Goal: Transaction & Acquisition: Download file/media

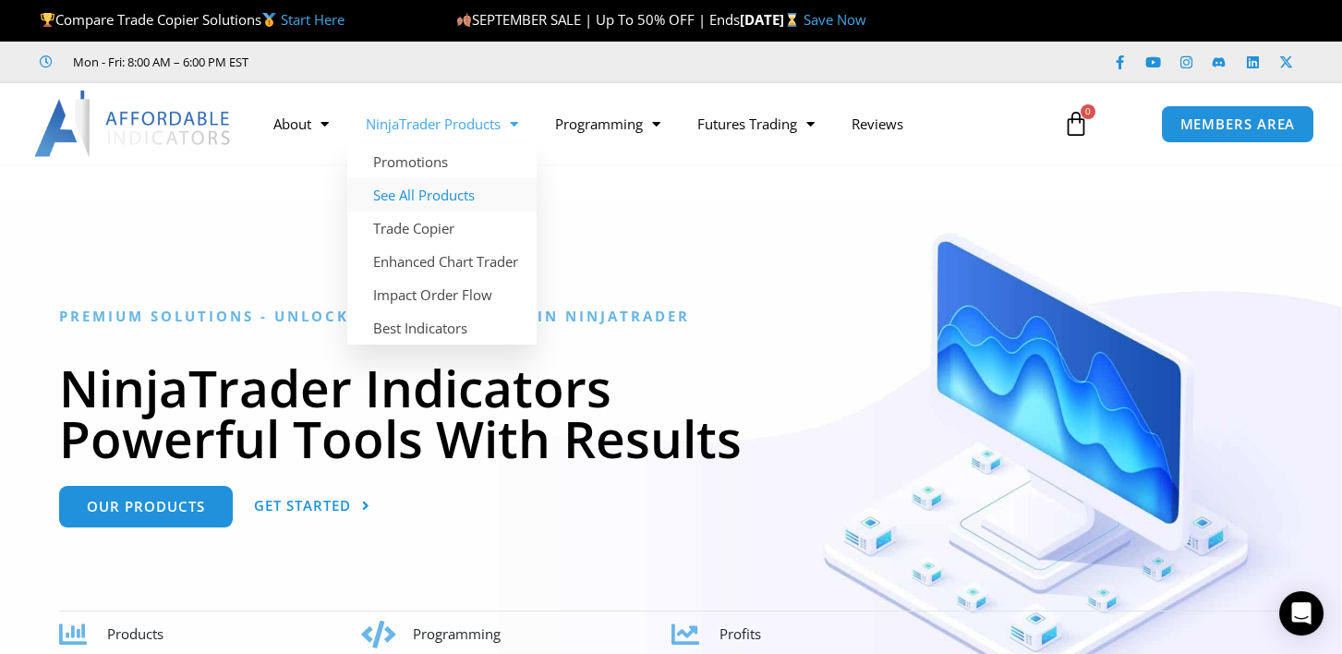
click at [437, 194] on link "See All Products" at bounding box center [441, 194] width 189 height 33
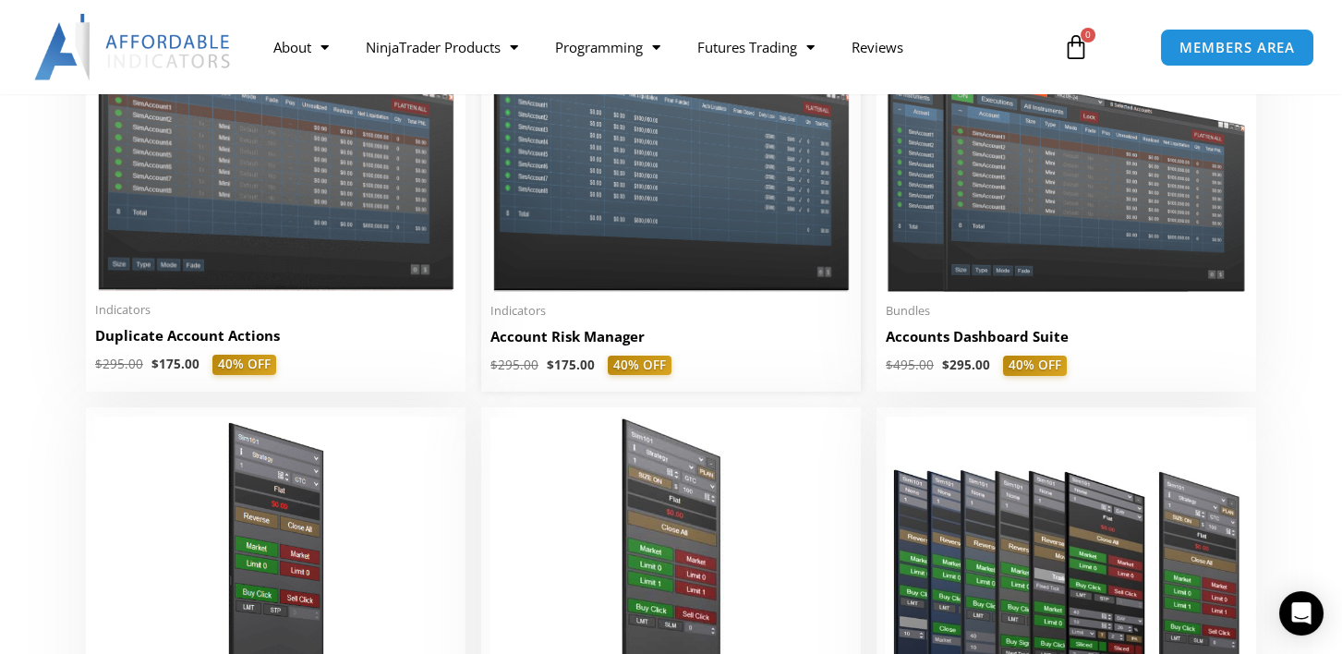
scroll to position [554, 0]
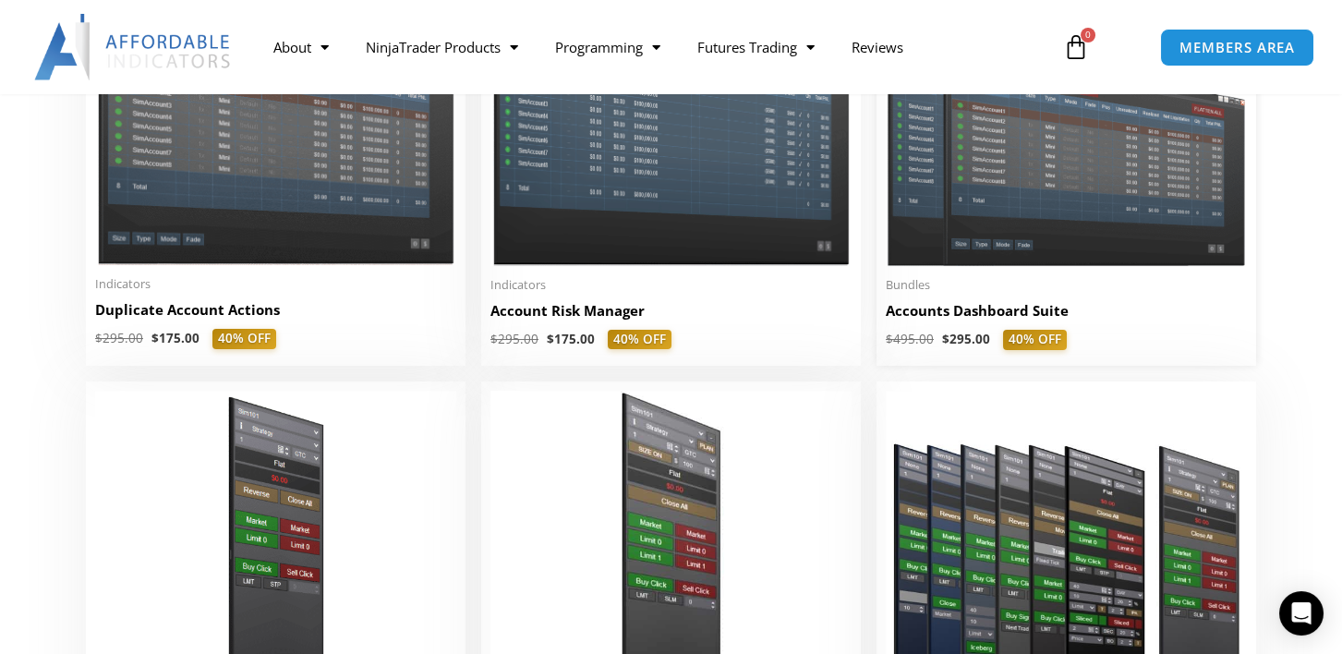
click at [1029, 205] on img at bounding box center [1065, 122] width 361 height 288
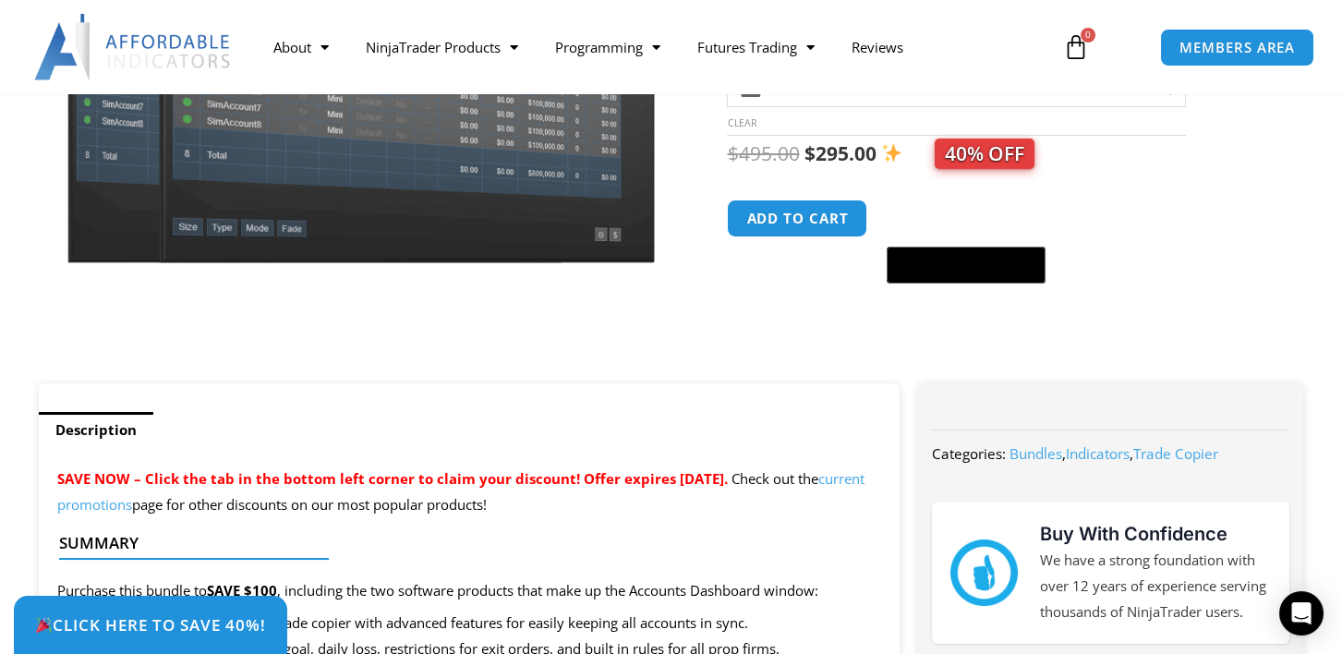
scroll to position [368, 0]
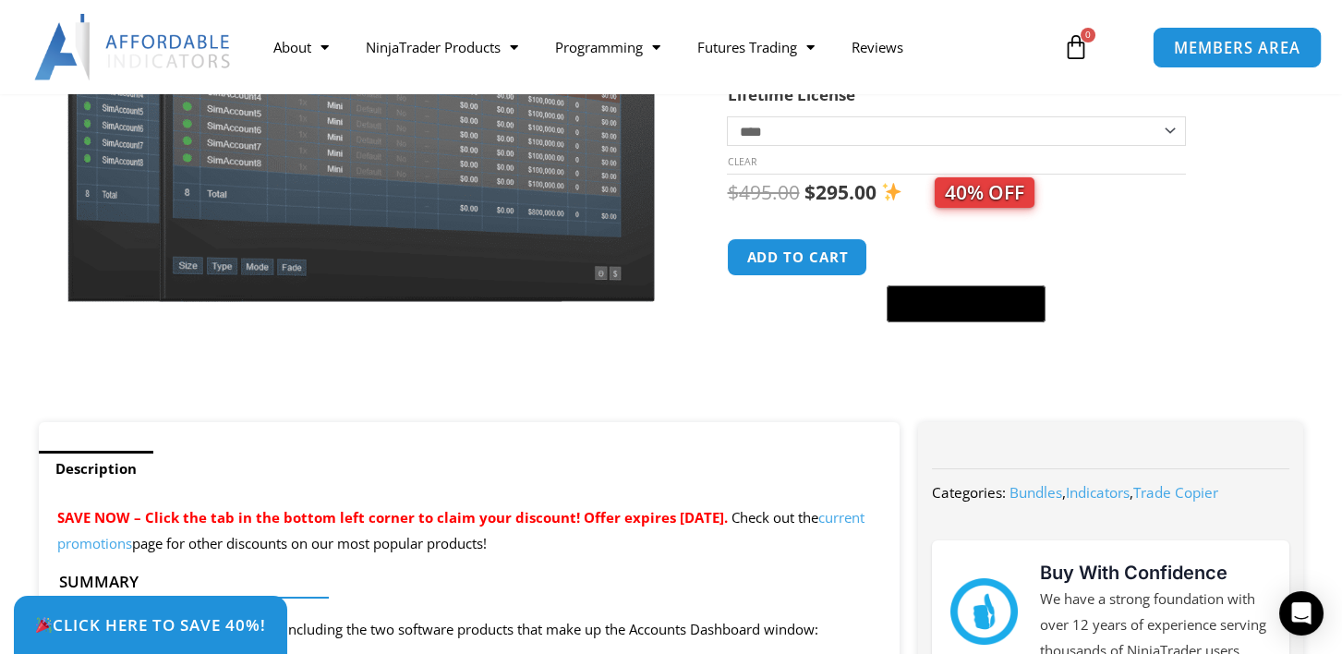
click at [1253, 44] on span "MEMBERS AREA" at bounding box center [1237, 48] width 126 height 16
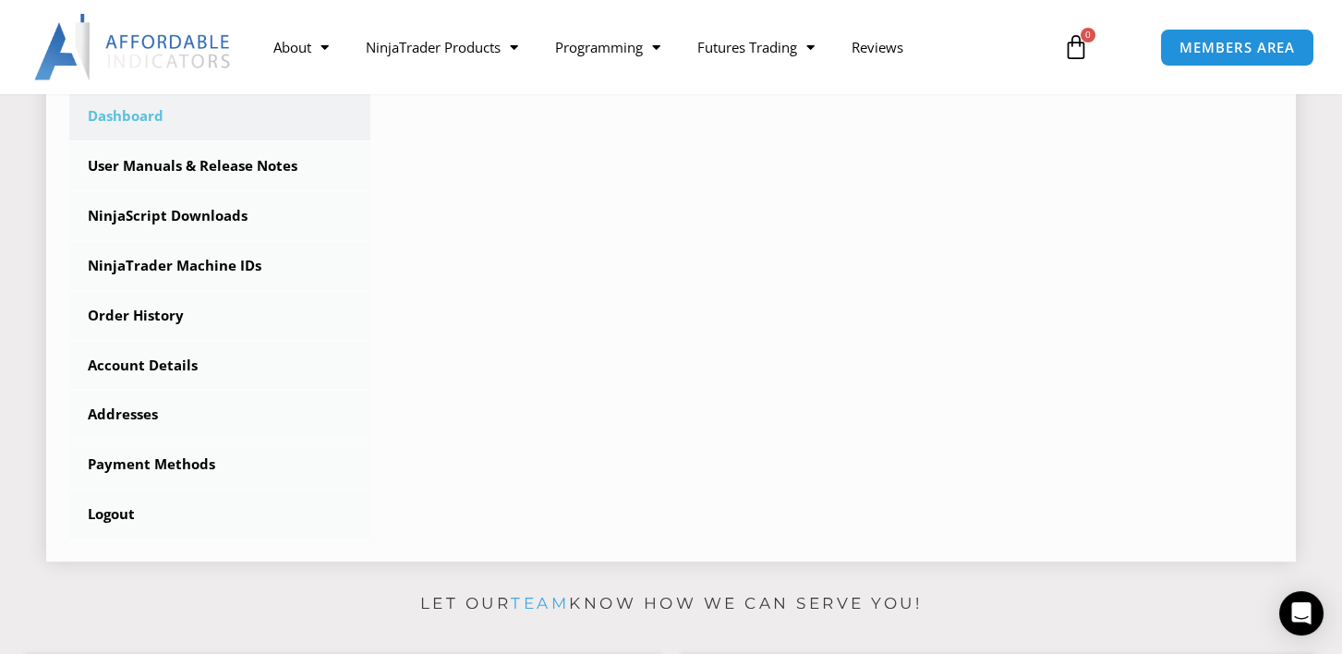
scroll to position [554, 0]
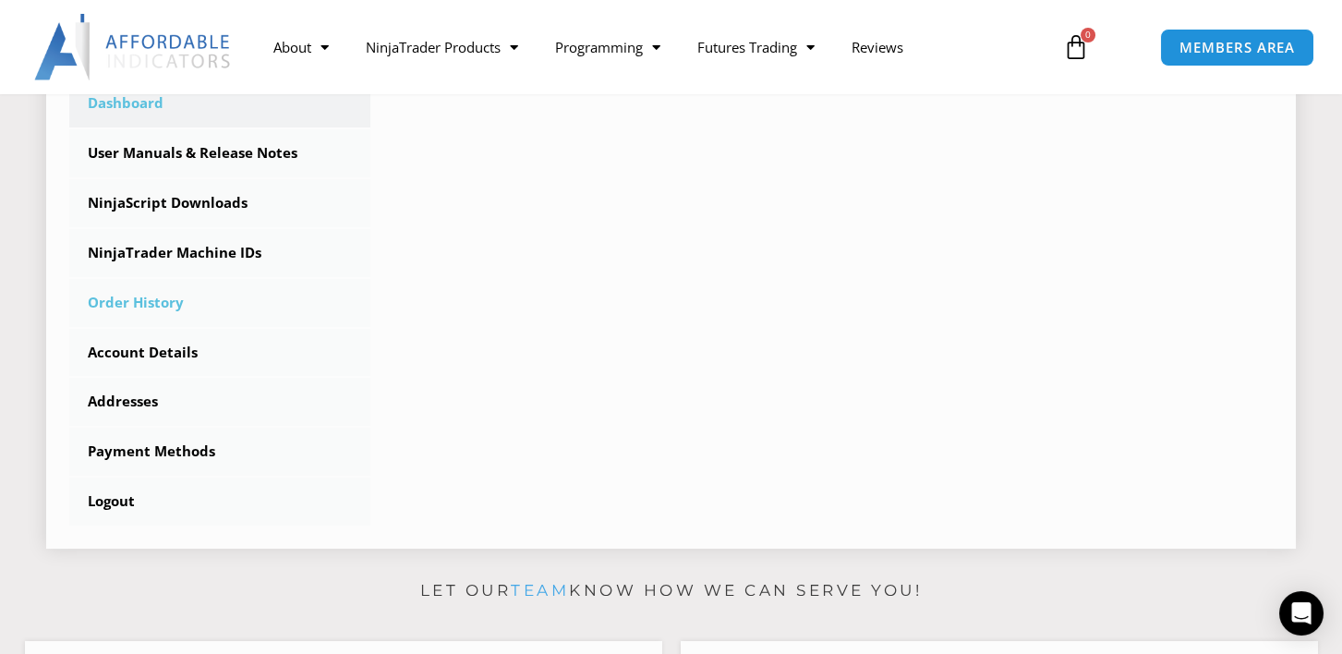
click at [143, 295] on link "Order History" at bounding box center [219, 303] width 301 height 48
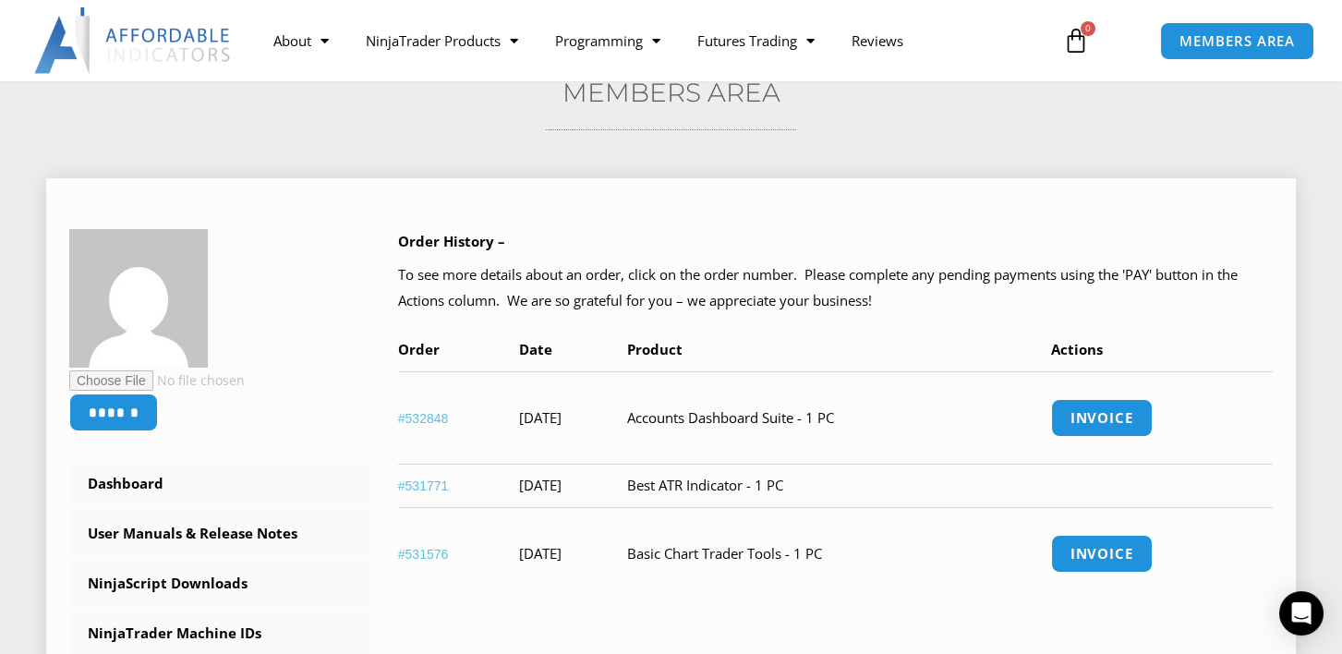
scroll to position [91, 0]
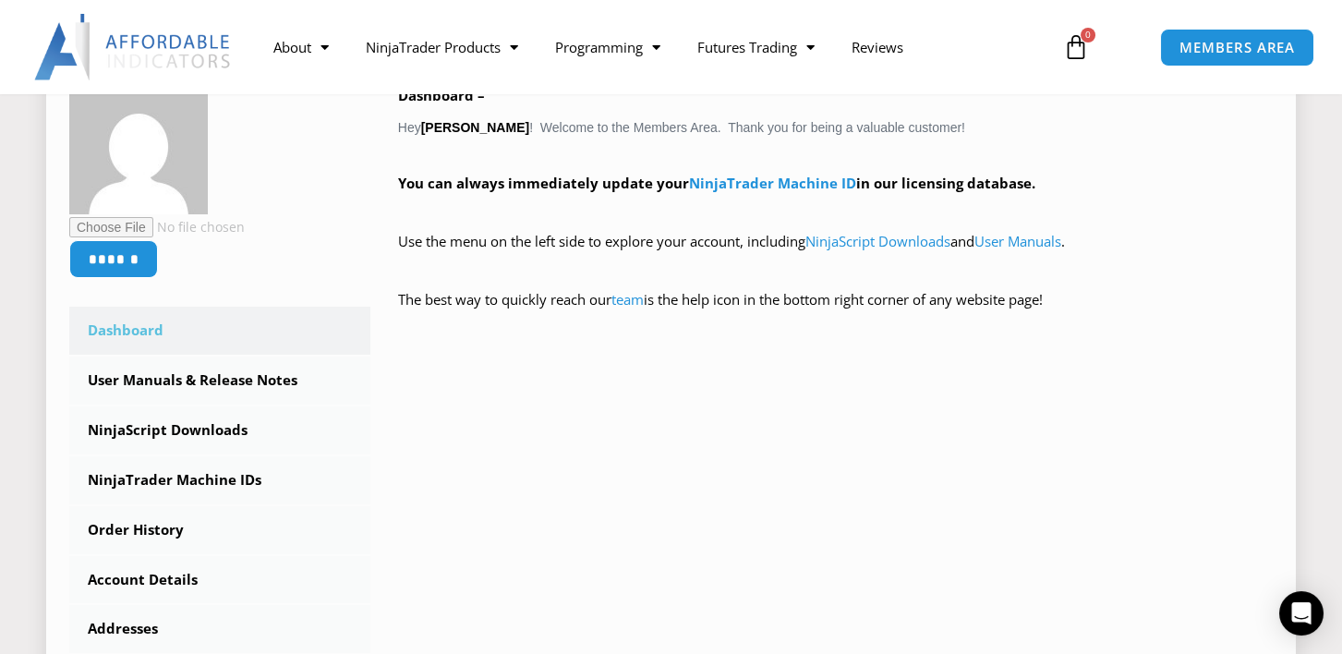
scroll to position [277, 0]
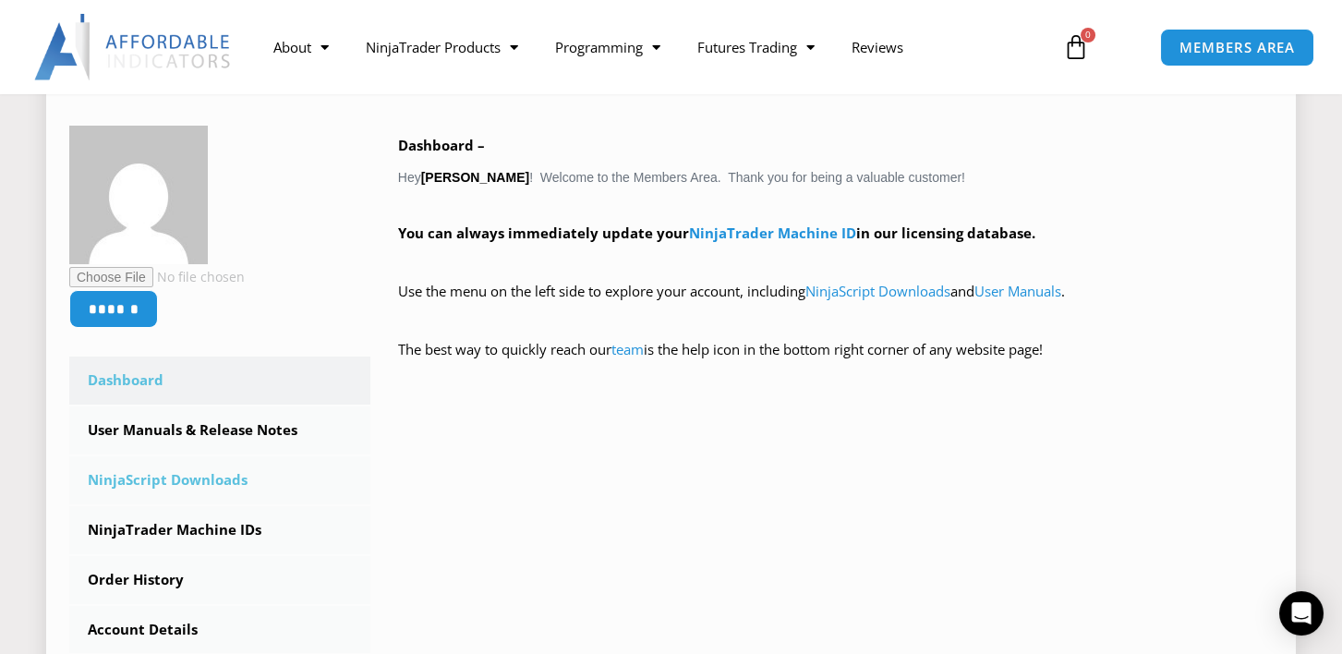
click at [155, 475] on link "NinjaScript Downloads" at bounding box center [219, 480] width 301 height 48
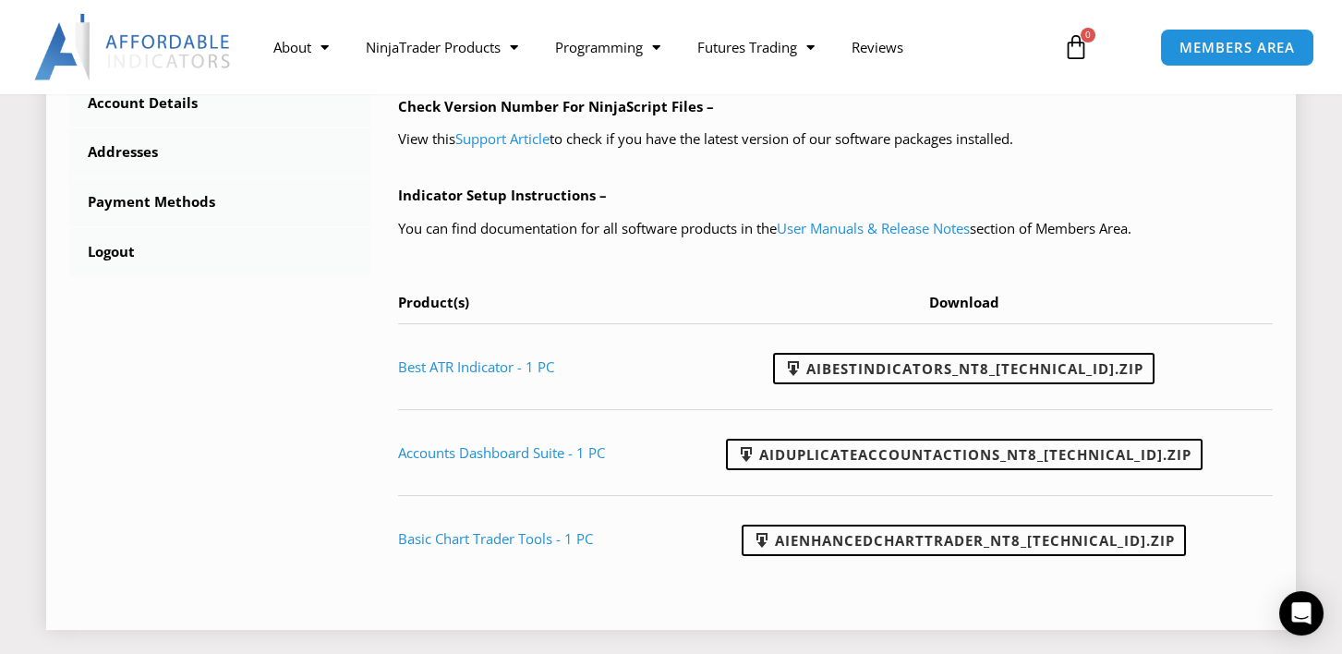
scroll to position [830, 0]
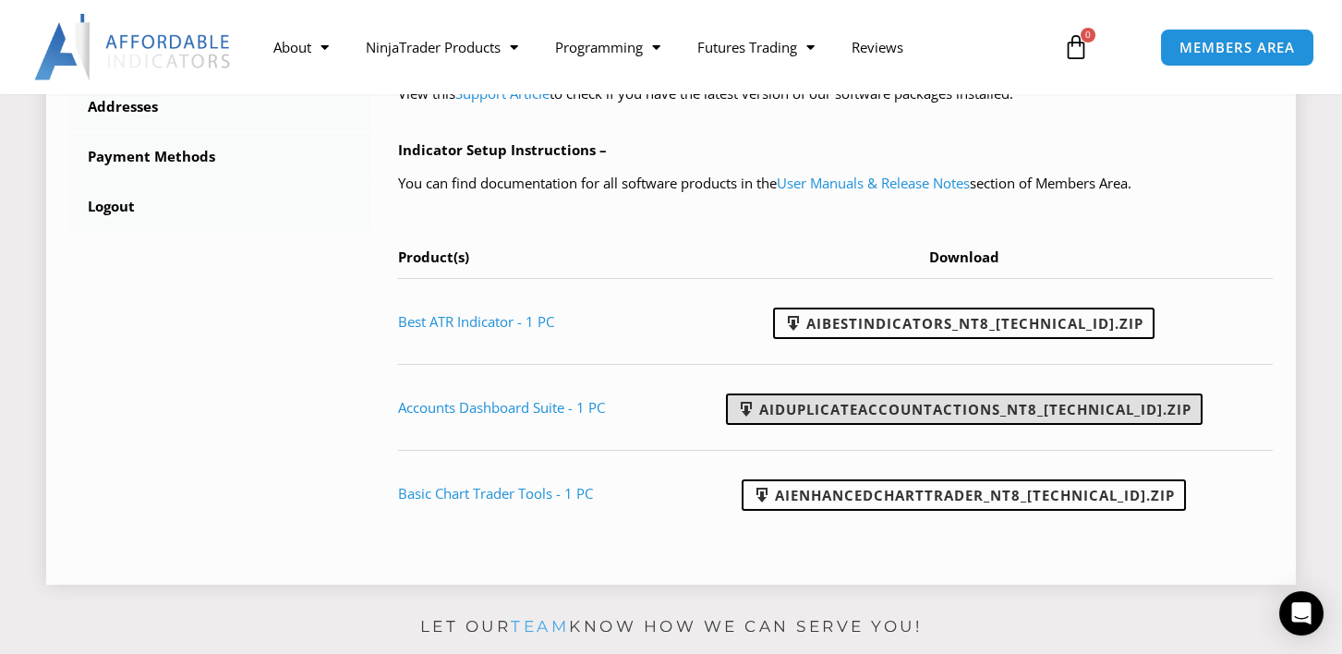
click at [842, 406] on link "AIDuplicateAccountActions_NT8_[TECHNICAL_ID].zip" at bounding box center [964, 408] width 476 height 31
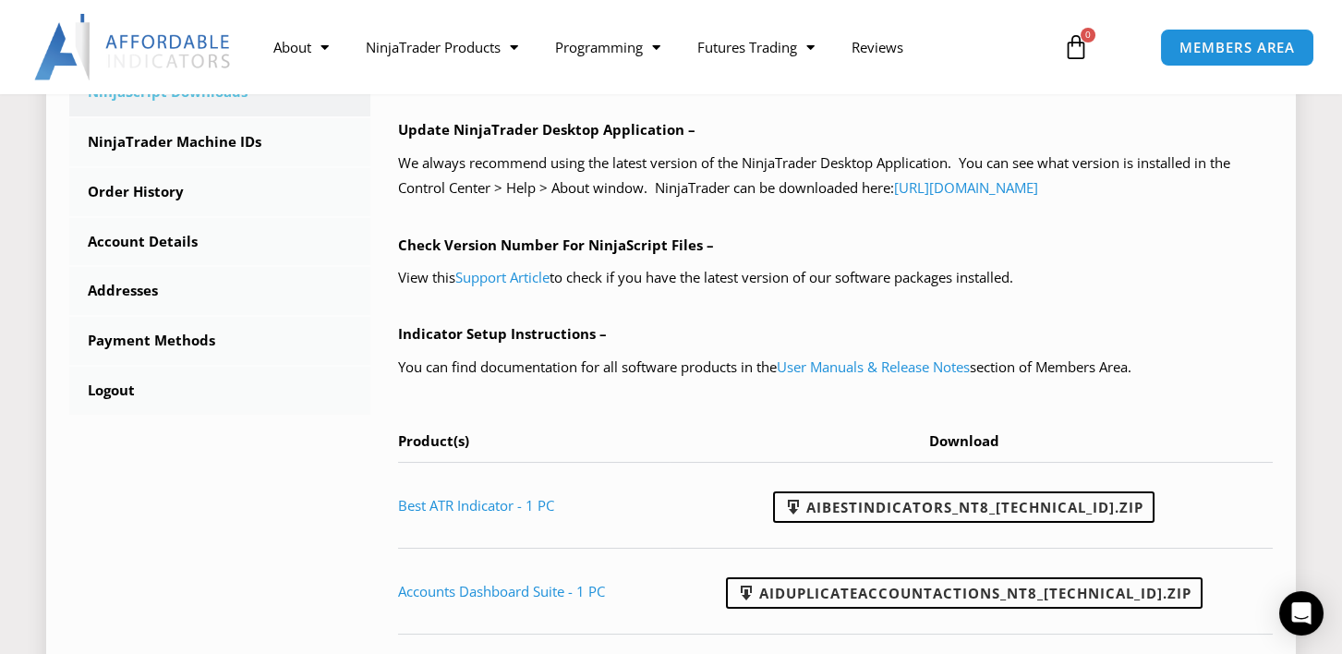
scroll to position [645, 0]
click at [826, 364] on link "User Manuals & Release Notes" at bounding box center [873, 367] width 193 height 18
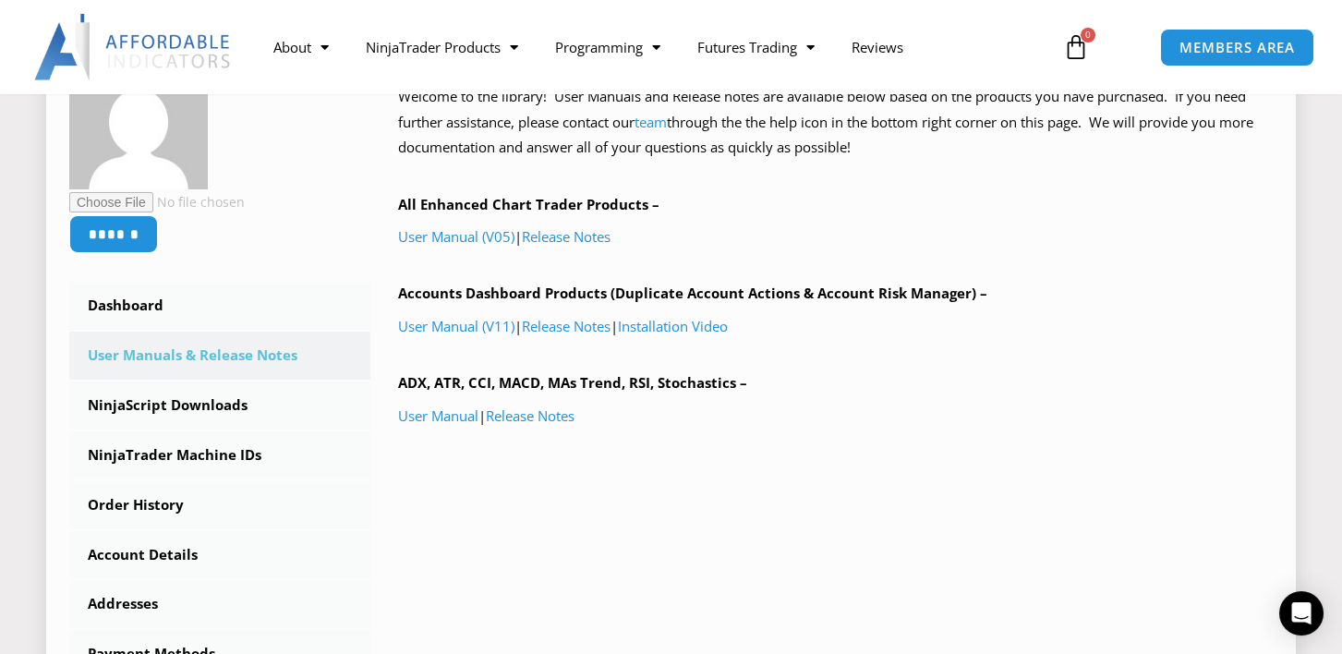
scroll to position [368, 0]
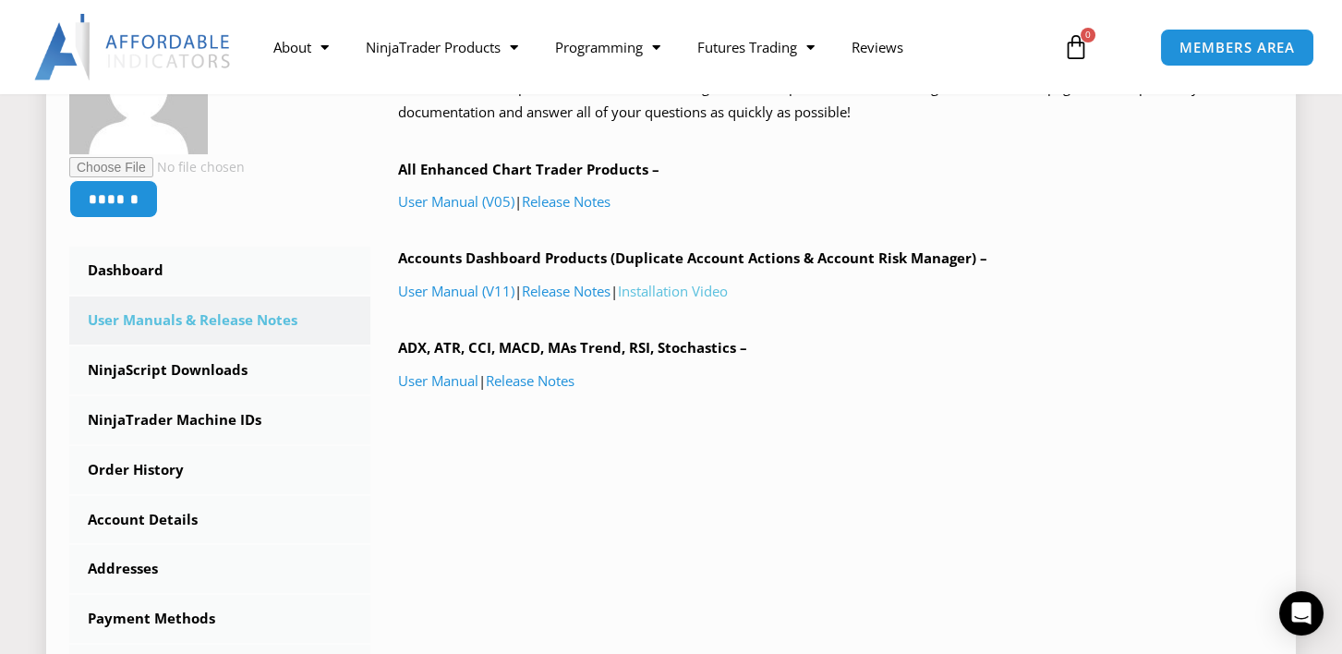
click at [674, 294] on link "Installation Video" at bounding box center [673, 291] width 110 height 18
